Goal: Go to known website: Access a specific website the user already knows

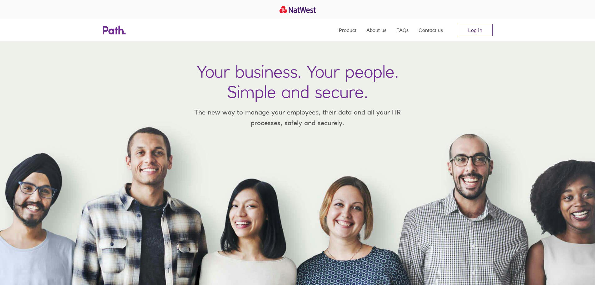
click at [476, 28] on link "Log in" at bounding box center [475, 30] width 35 height 12
